Goal: Transaction & Acquisition: Subscribe to service/newsletter

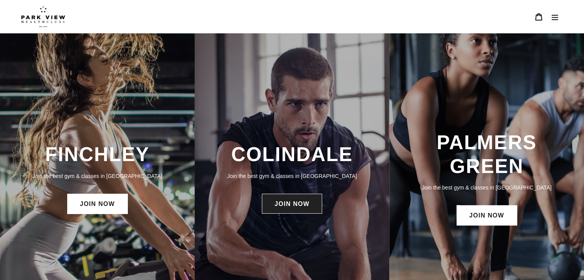
click at [271, 211] on link "JOIN NOW" at bounding box center [292, 204] width 60 height 20
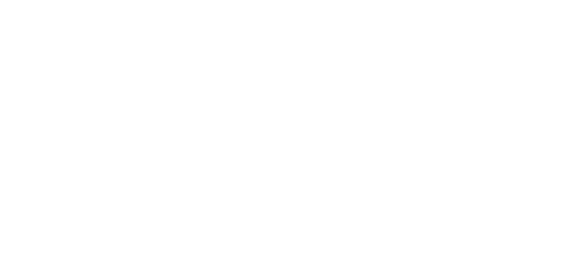
scroll to position [384, 0]
